Goal: Register for event/course

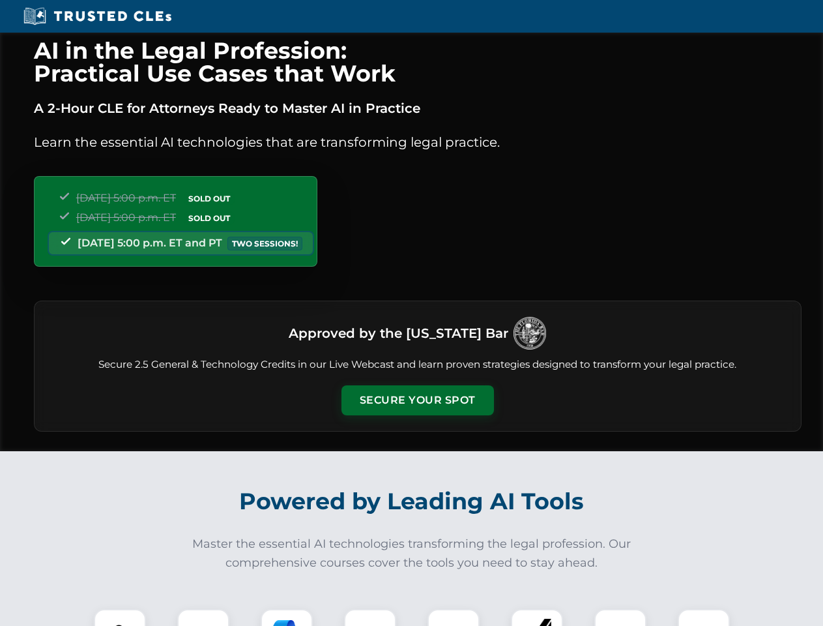
click at [417, 400] on button "Secure Your Spot" at bounding box center [418, 400] width 153 height 30
click at [120, 617] on img at bounding box center [120, 635] width 38 height 38
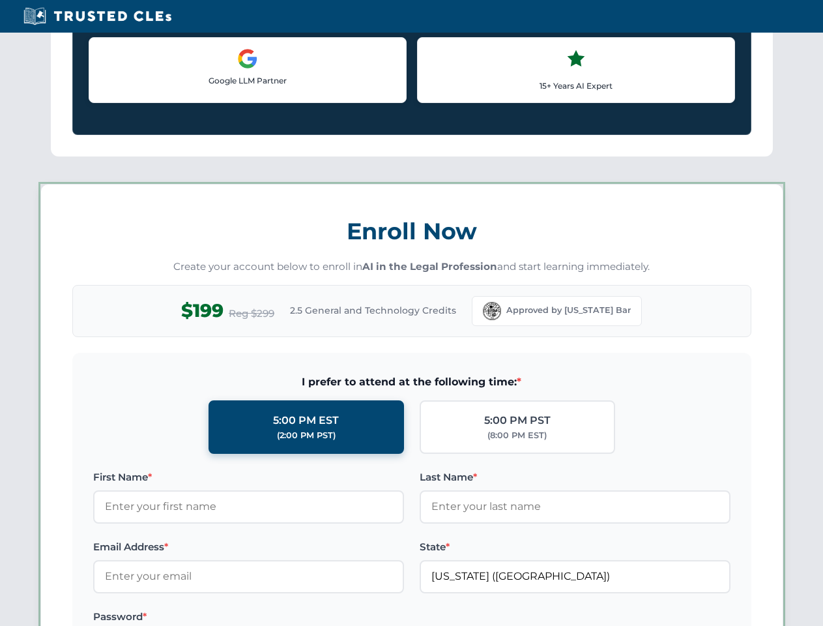
click at [287, 617] on label "Password *" at bounding box center [248, 617] width 311 height 16
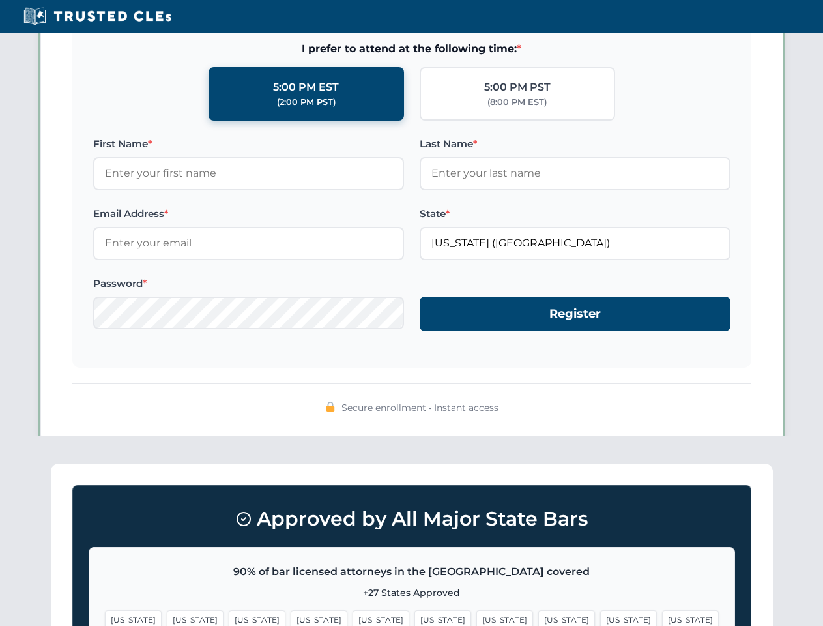
click at [600, 617] on span "[US_STATE]" at bounding box center [628, 619] width 57 height 19
